Goal: Transaction & Acquisition: Subscribe to service/newsletter

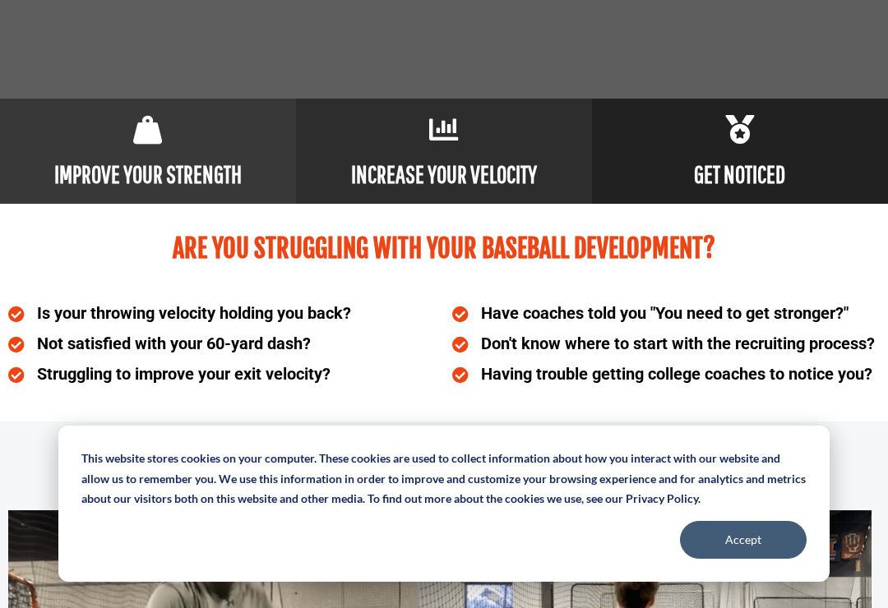
scroll to position [740, 0]
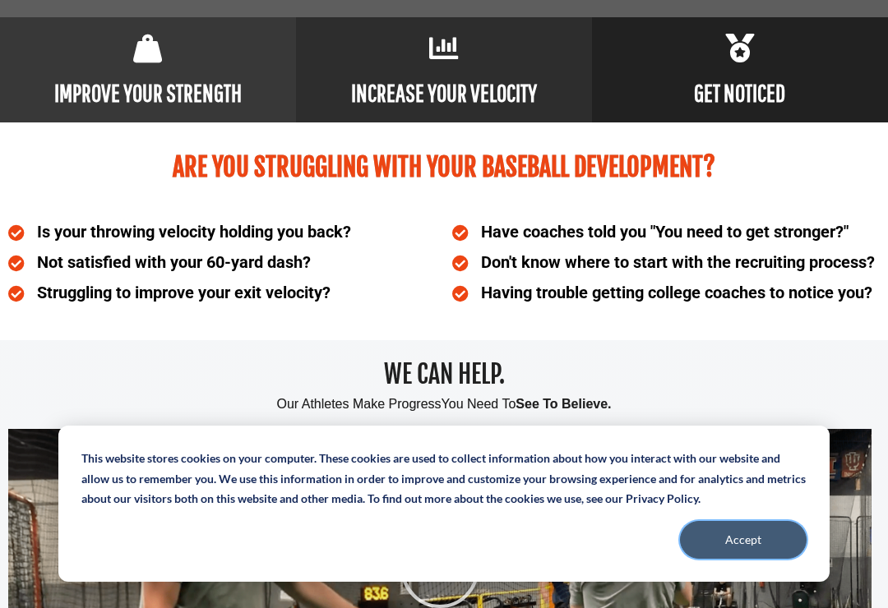
click at [773, 550] on button "Accept" at bounding box center [743, 540] width 127 height 38
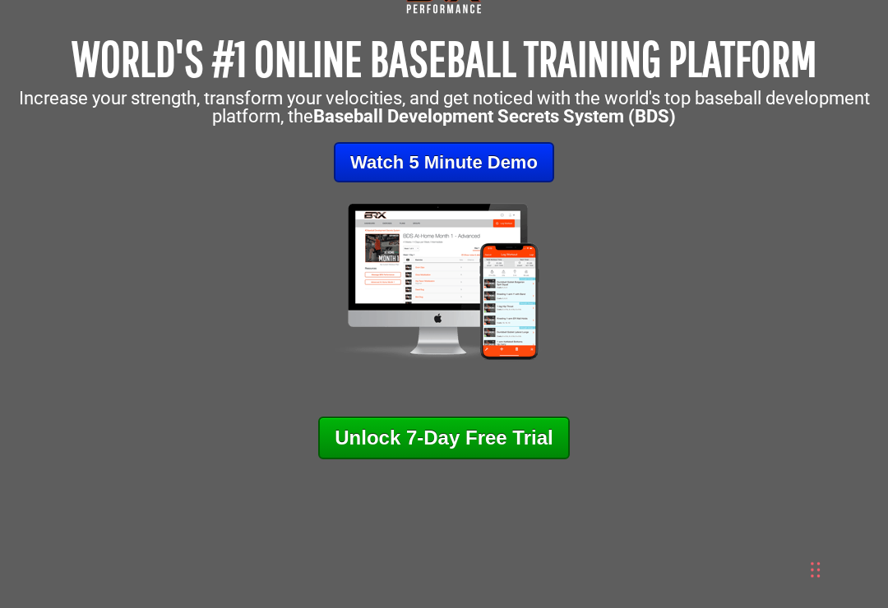
scroll to position [0, 0]
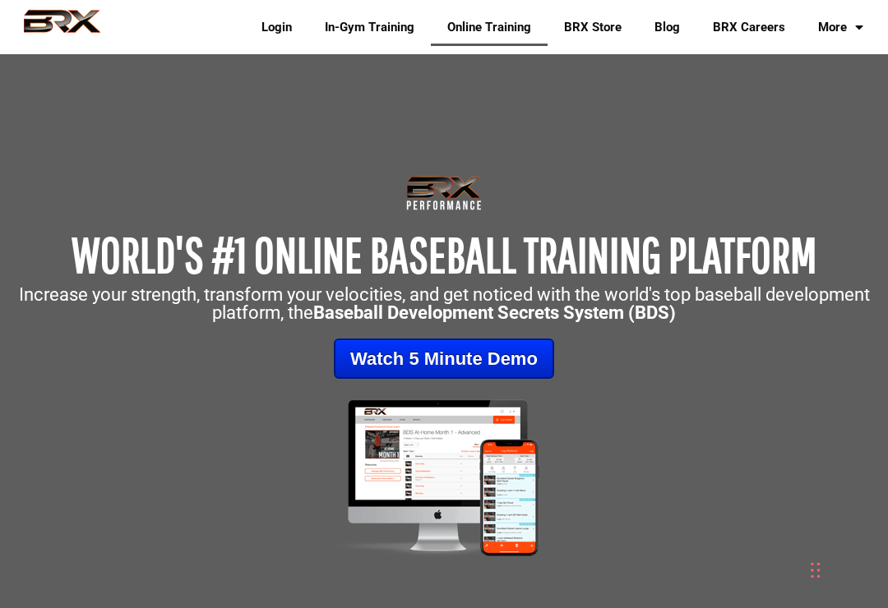
click at [311, 26] on link "In-Gym Training" at bounding box center [369, 27] width 122 height 38
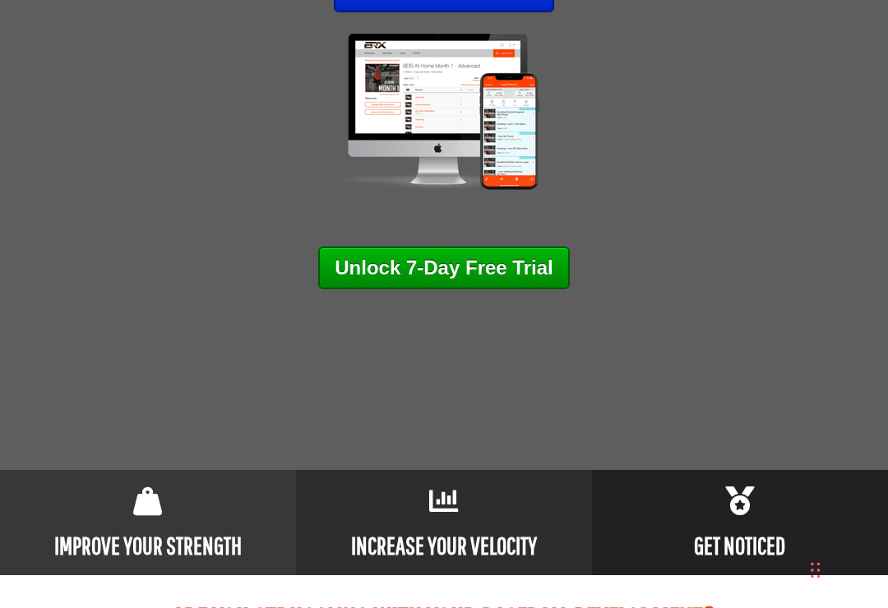
scroll to position [381, 0]
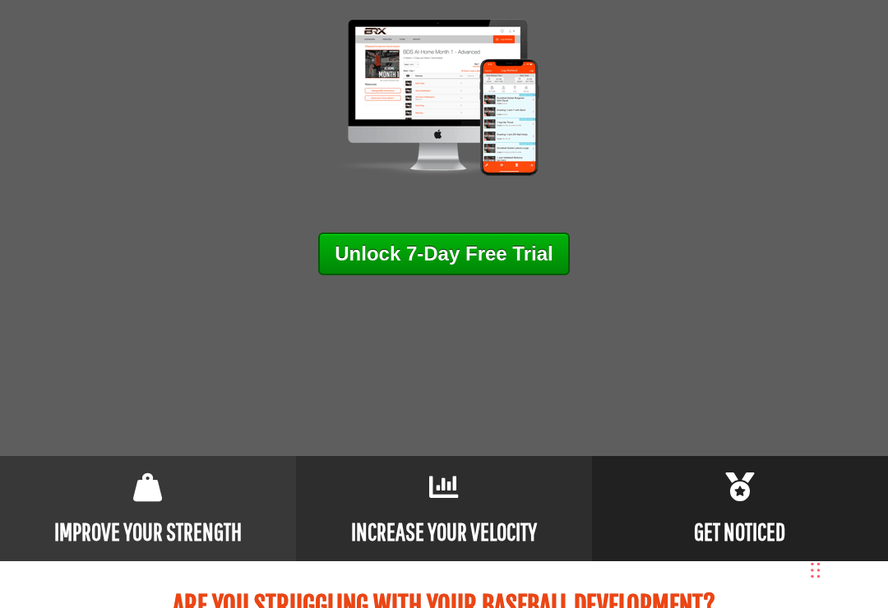
click at [545, 251] on link "Unlock 7-Day Free Trial" at bounding box center [443, 254] width 251 height 43
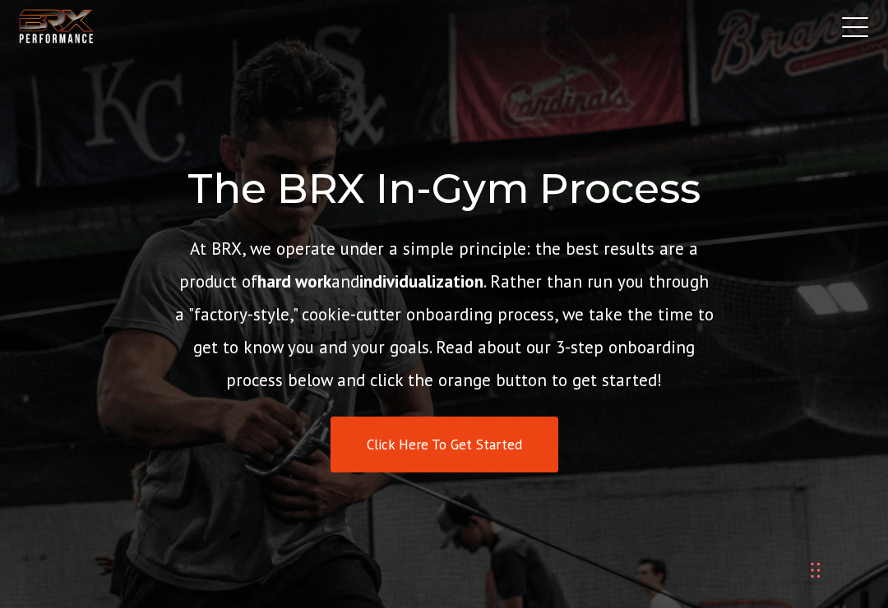
click at [453, 457] on link "Click Here To Get Started" at bounding box center [444, 445] width 228 height 57
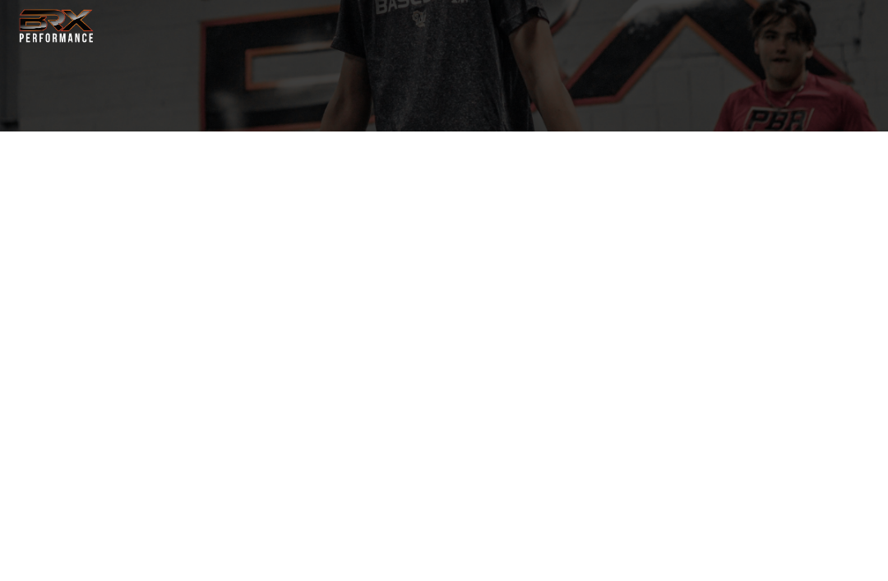
select select "**"
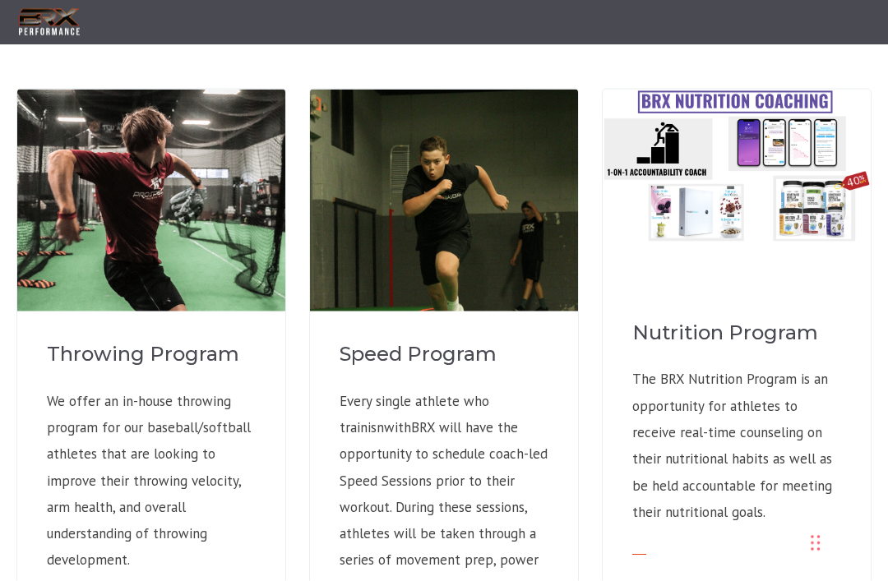
scroll to position [1206, 0]
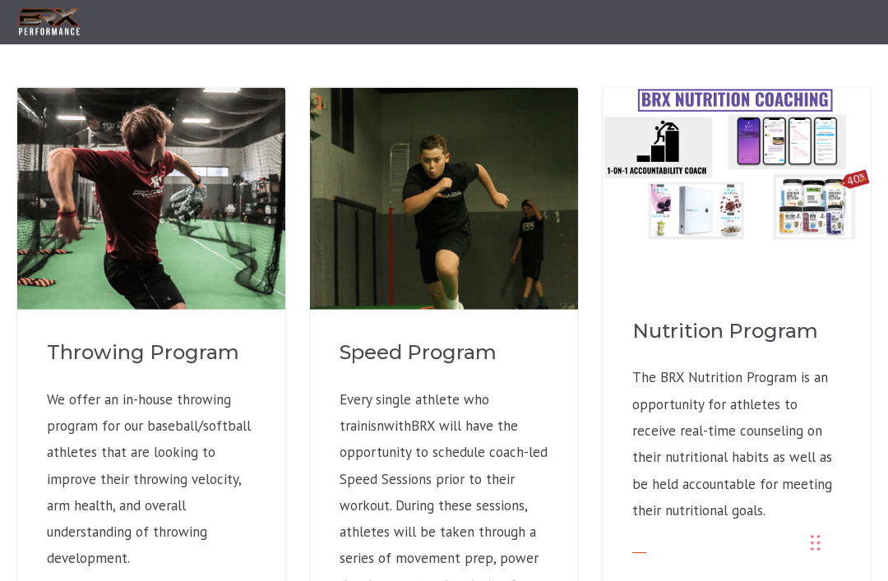
click at [806, 189] on img at bounding box center [737, 164] width 268 height 153
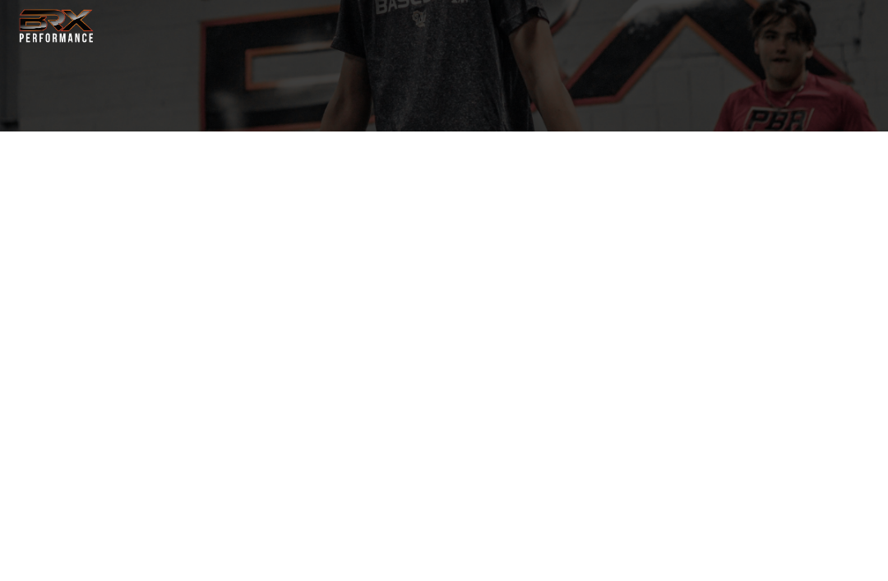
select select "**"
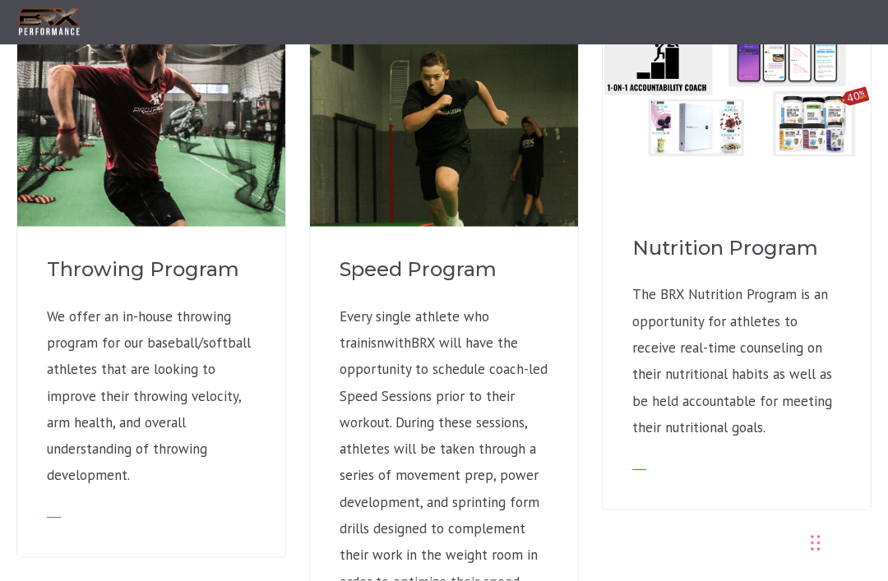
scroll to position [1290, 0]
click at [840, 446] on div "Nutrition Program The BRX Nutrition Program is an opportunity for athletes to r…" at bounding box center [737, 333] width 268 height 352
click at [652, 460] on link at bounding box center [642, 469] width 21 height 18
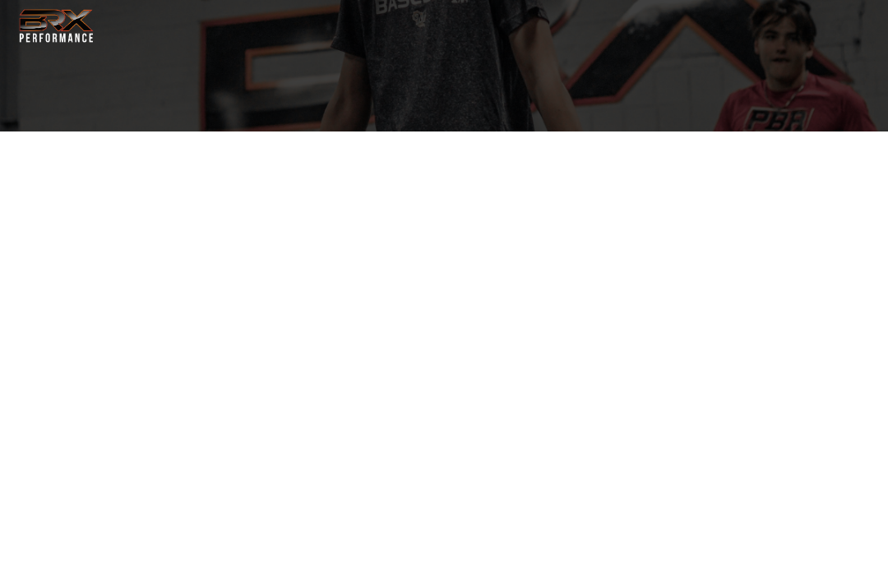
select select "**"
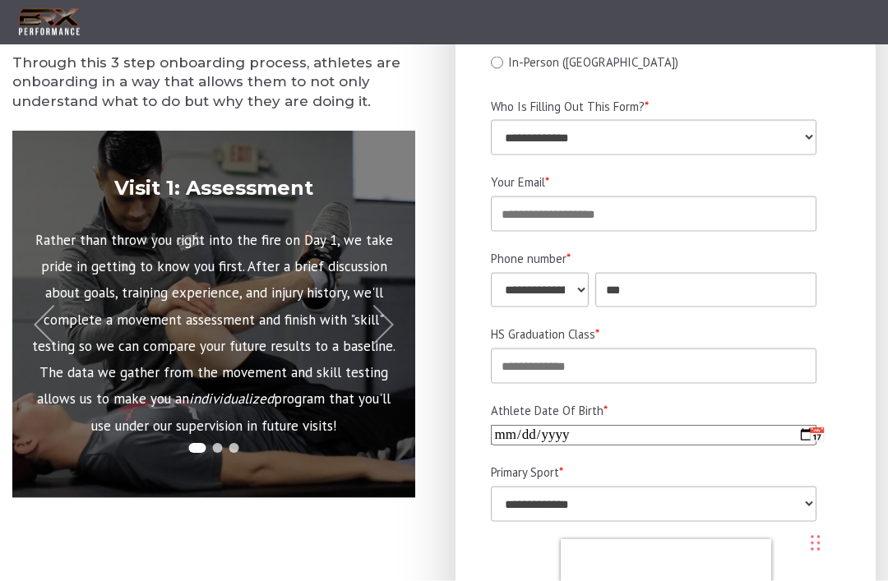
scroll to position [383, 0]
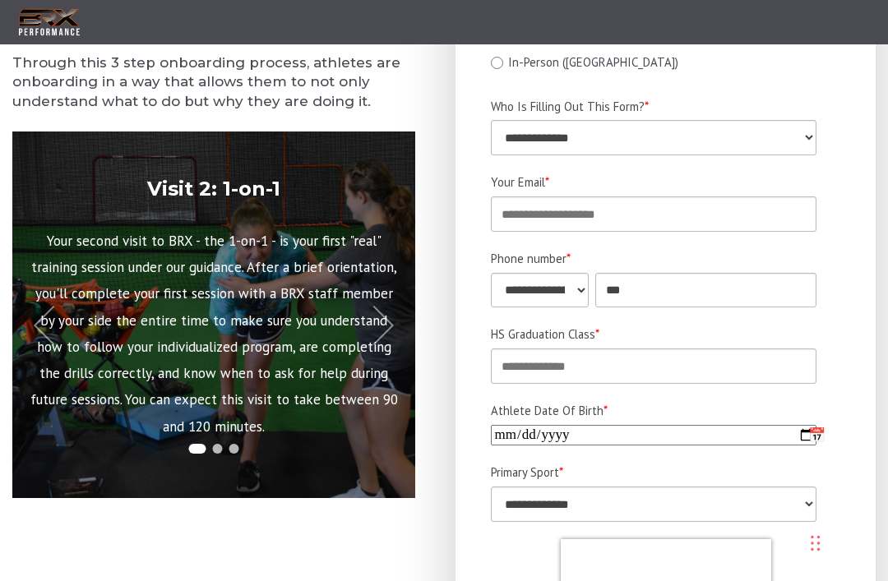
click at [378, 311] on button at bounding box center [374, 326] width 48 height 48
click at [379, 334] on button at bounding box center [374, 326] width 48 height 48
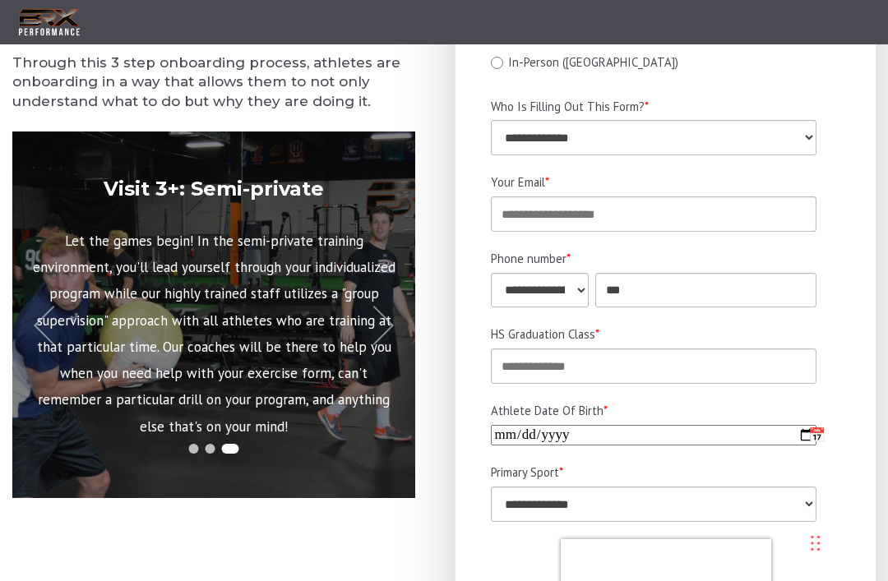
click at [379, 330] on button at bounding box center [374, 326] width 48 height 48
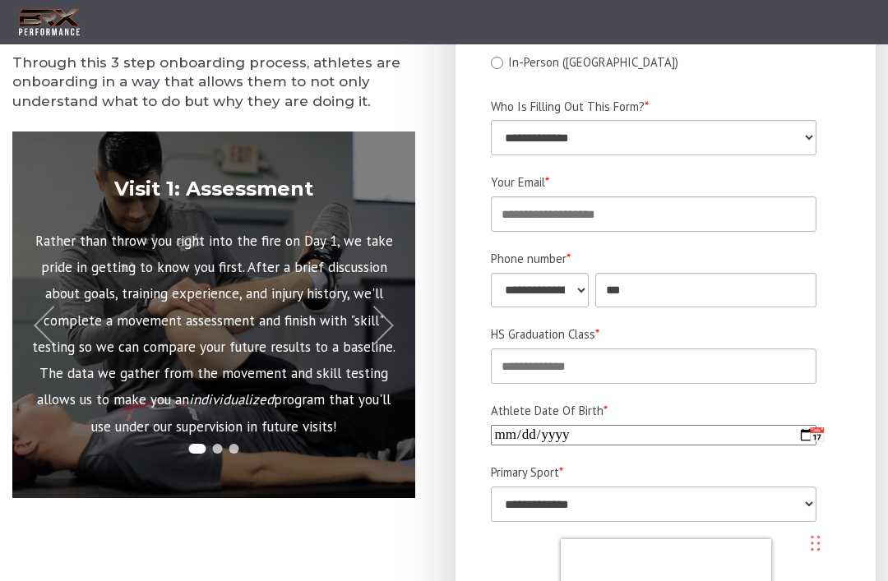
click at [390, 321] on button at bounding box center [374, 326] width 48 height 48
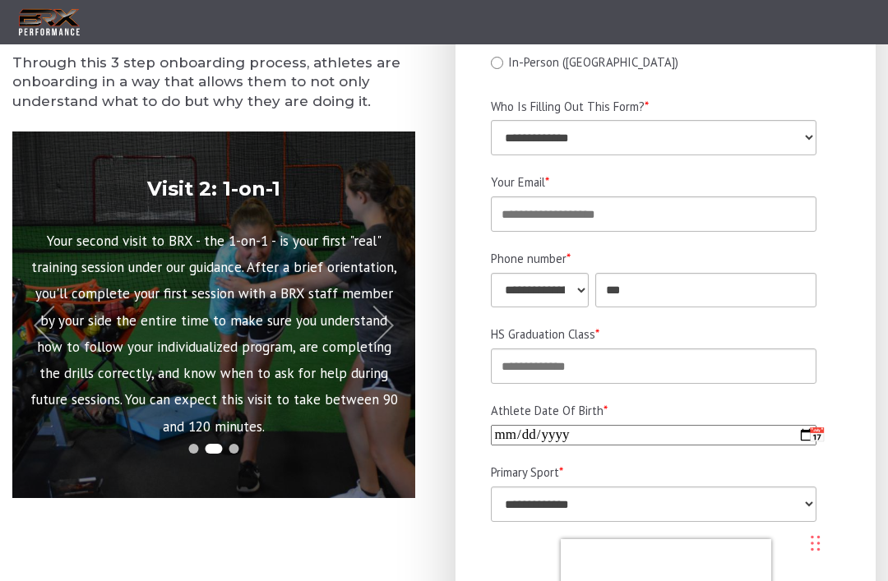
click at [391, 319] on button at bounding box center [374, 326] width 48 height 48
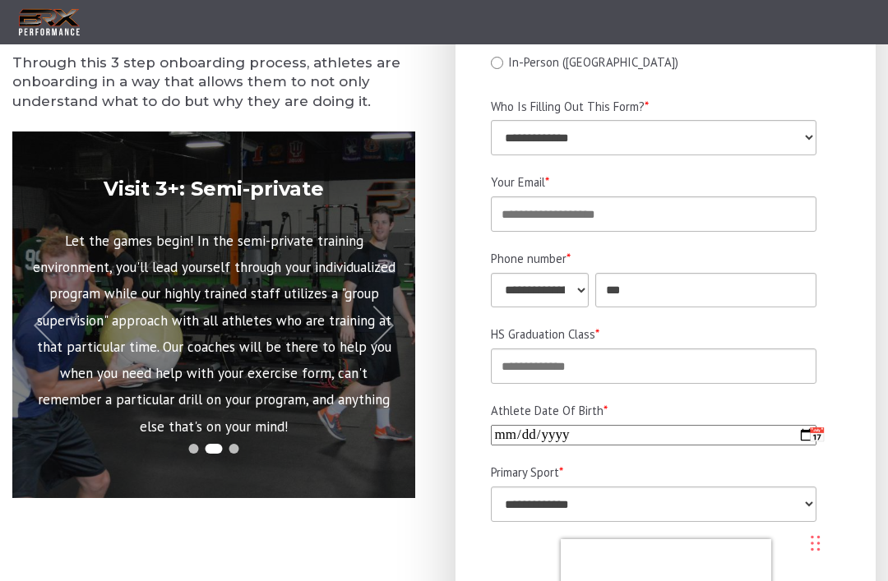
click at [391, 319] on button at bounding box center [374, 326] width 48 height 48
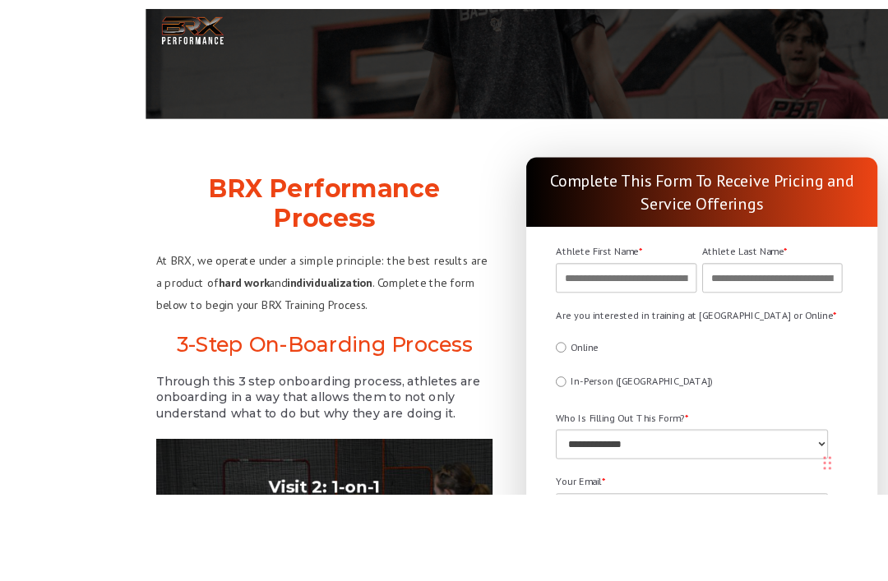
scroll to position [59, 0]
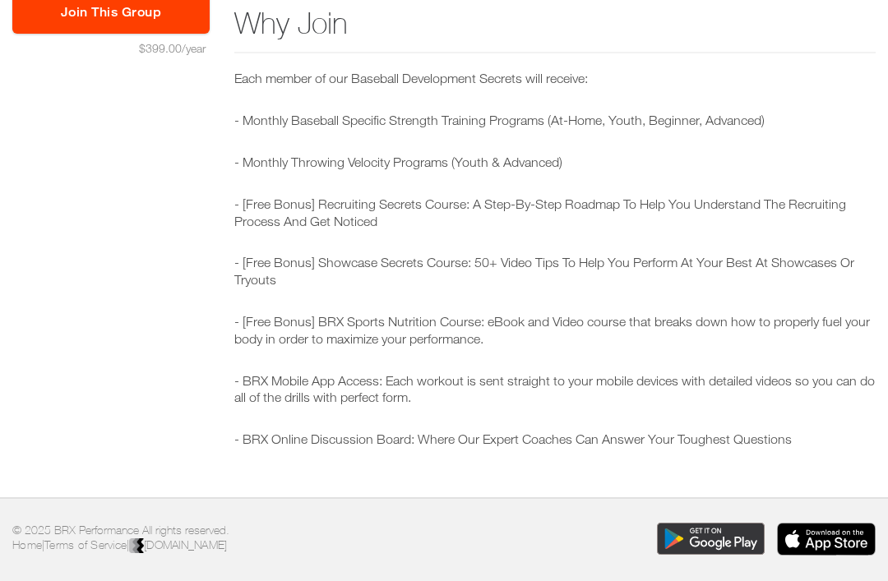
scroll to position [271, 0]
click at [814, 291] on div "Each member of our Baseball Development Secrets will receive: - Monthly Basebal…" at bounding box center [554, 260] width 641 height 378
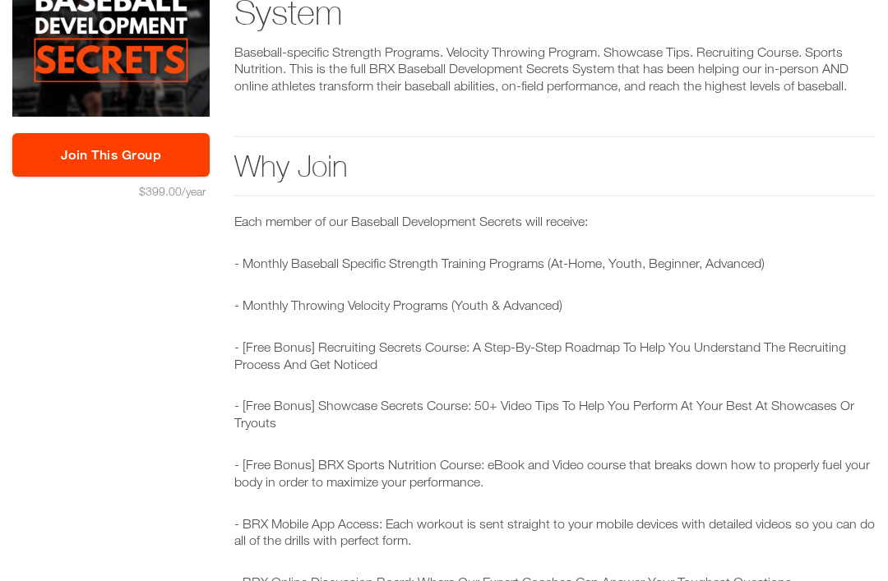
scroll to position [0, 0]
